Goal: Task Accomplishment & Management: Complete application form

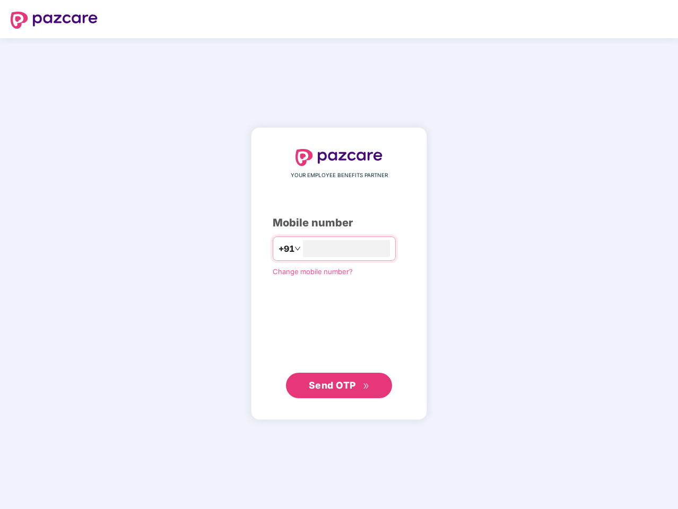
click at [339, 255] on input "number" at bounding box center [346, 248] width 87 height 17
click at [54, 20] on img at bounding box center [54, 20] width 87 height 17
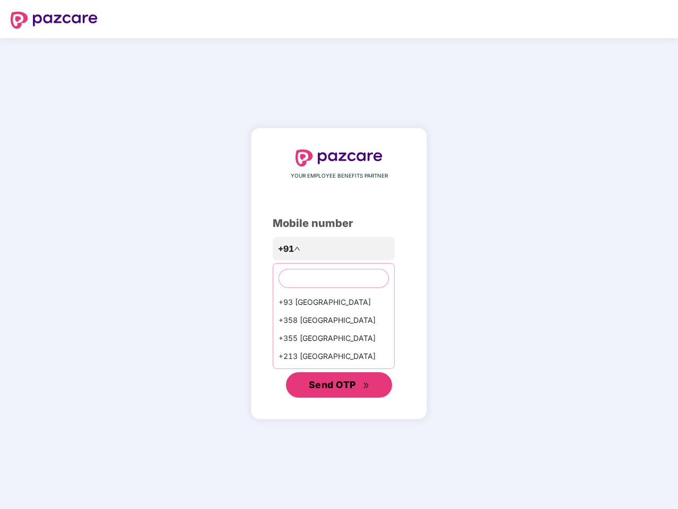
click at [339, 385] on span "Send OTP" at bounding box center [332, 384] width 47 height 11
